Goal: Information Seeking & Learning: Learn about a topic

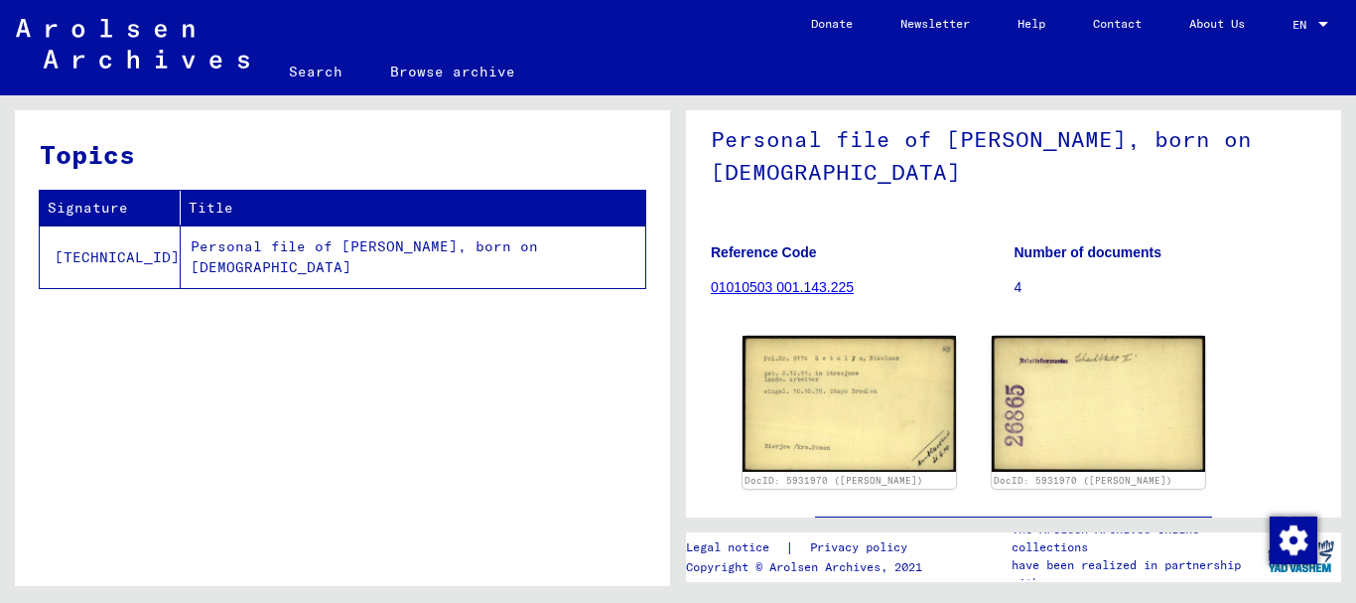
scroll to position [140, 0]
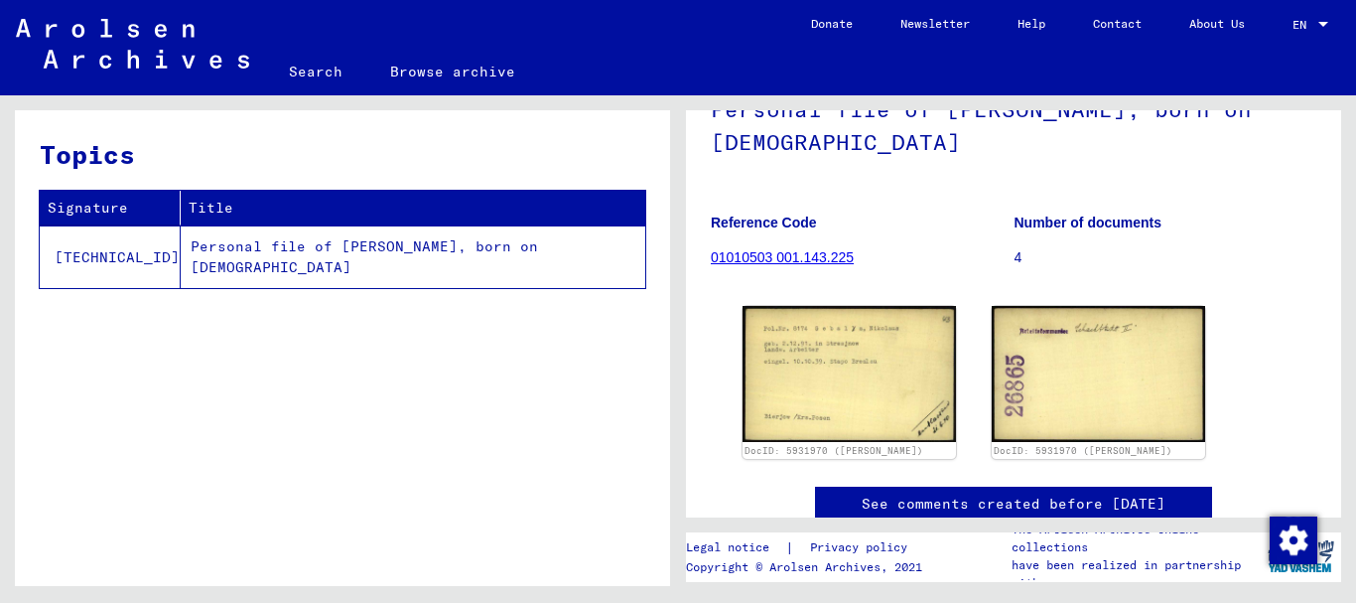
click at [394, 244] on td "Personal file of [PERSON_NAME], born on [DEMOGRAPHIC_DATA]" at bounding box center [413, 256] width 465 height 63
click at [812, 265] on link "01010503 001.143.225" at bounding box center [782, 257] width 143 height 16
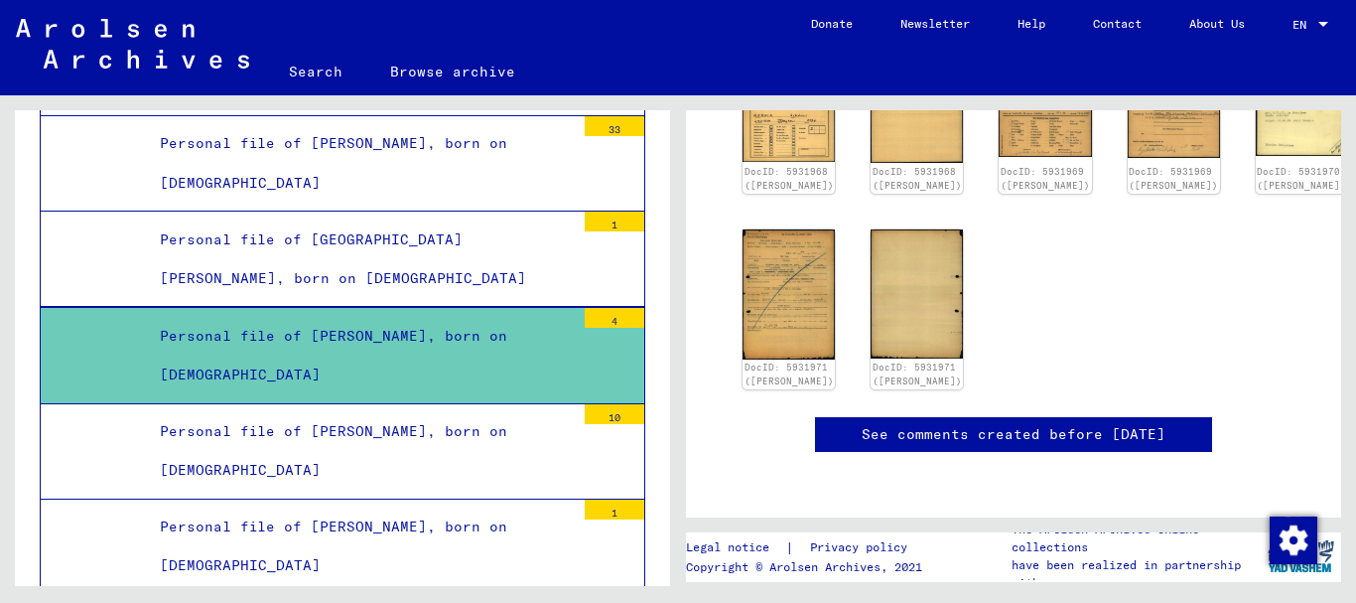
scroll to position [506, 0]
click at [483, 527] on div "Personal file of [PERSON_NAME], born on [DEMOGRAPHIC_DATA]" at bounding box center [360, 545] width 430 height 77
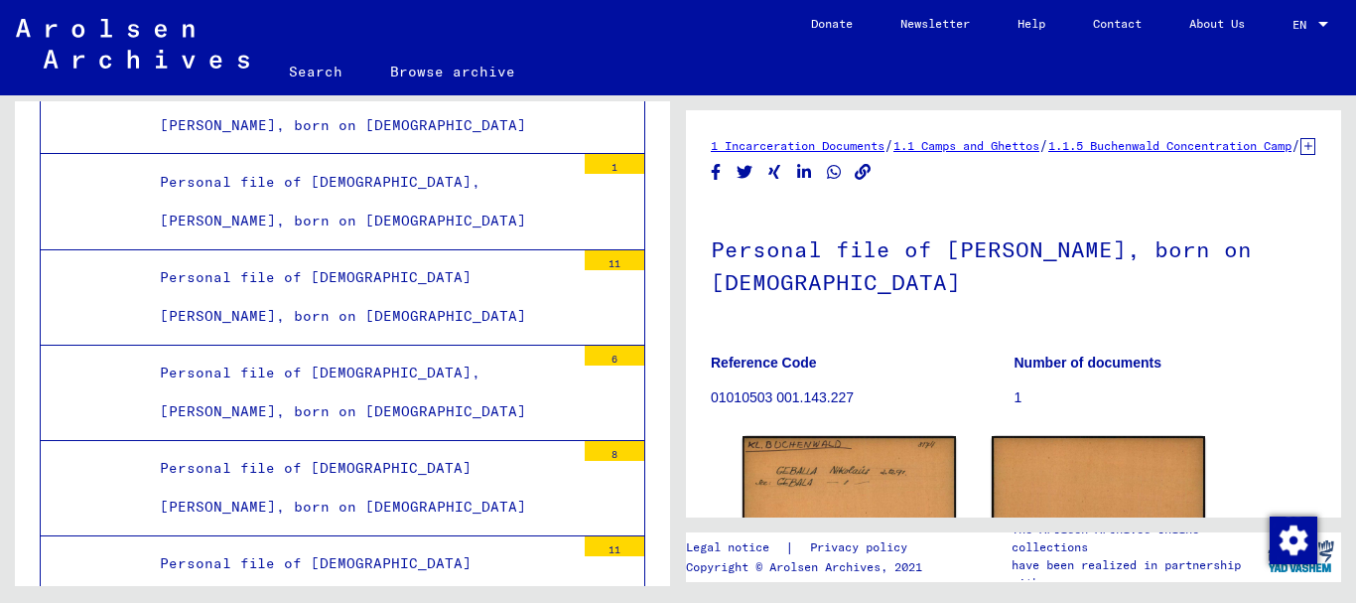
scroll to position [25175, 0]
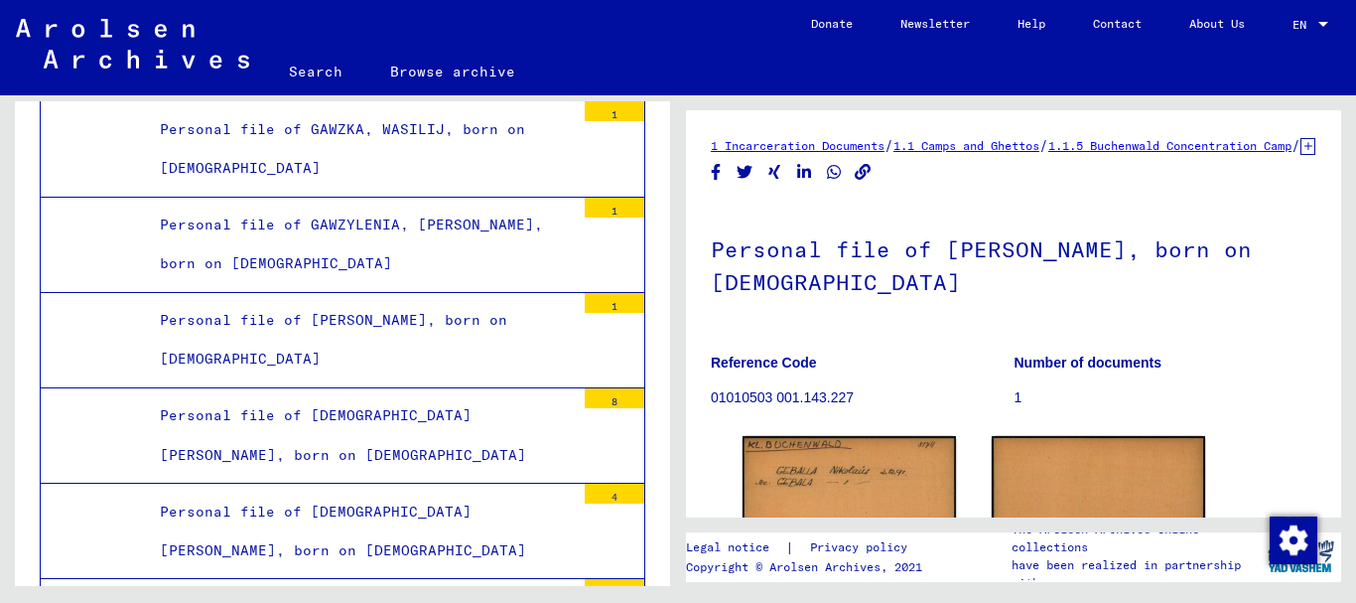
click at [431, 323] on div "Personal file of [PERSON_NAME], born on [DEMOGRAPHIC_DATA]" at bounding box center [360, 339] width 430 height 77
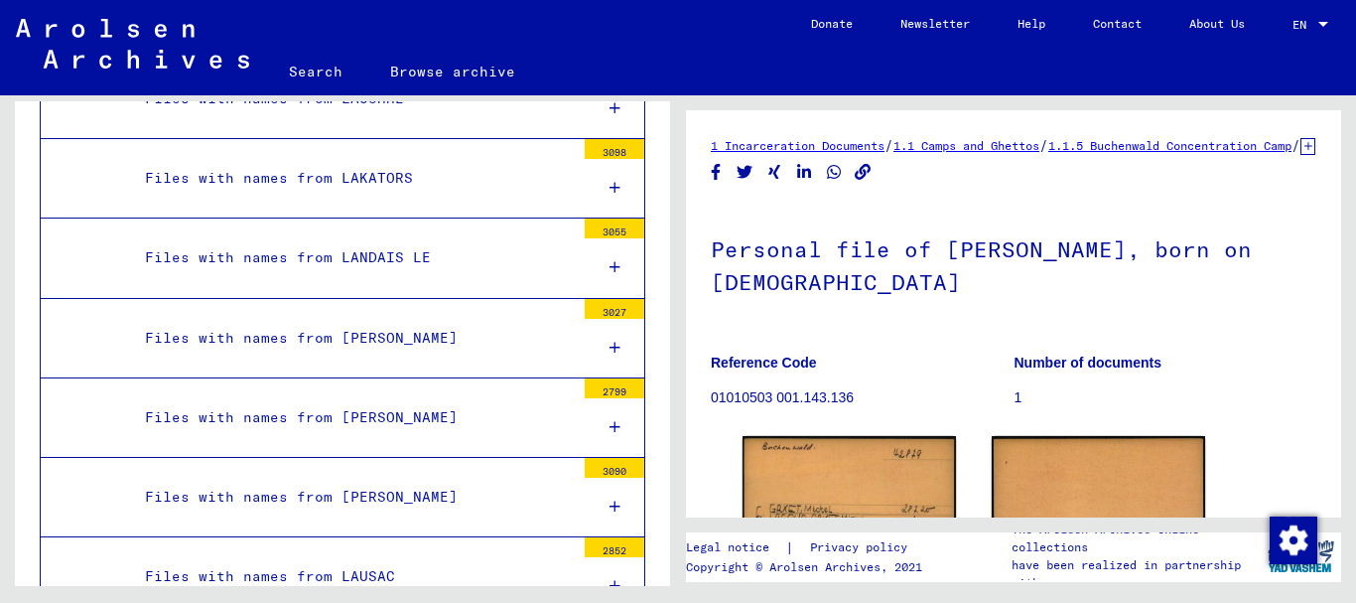
scroll to position [70836, 0]
